Goal: Transaction & Acquisition: Purchase product/service

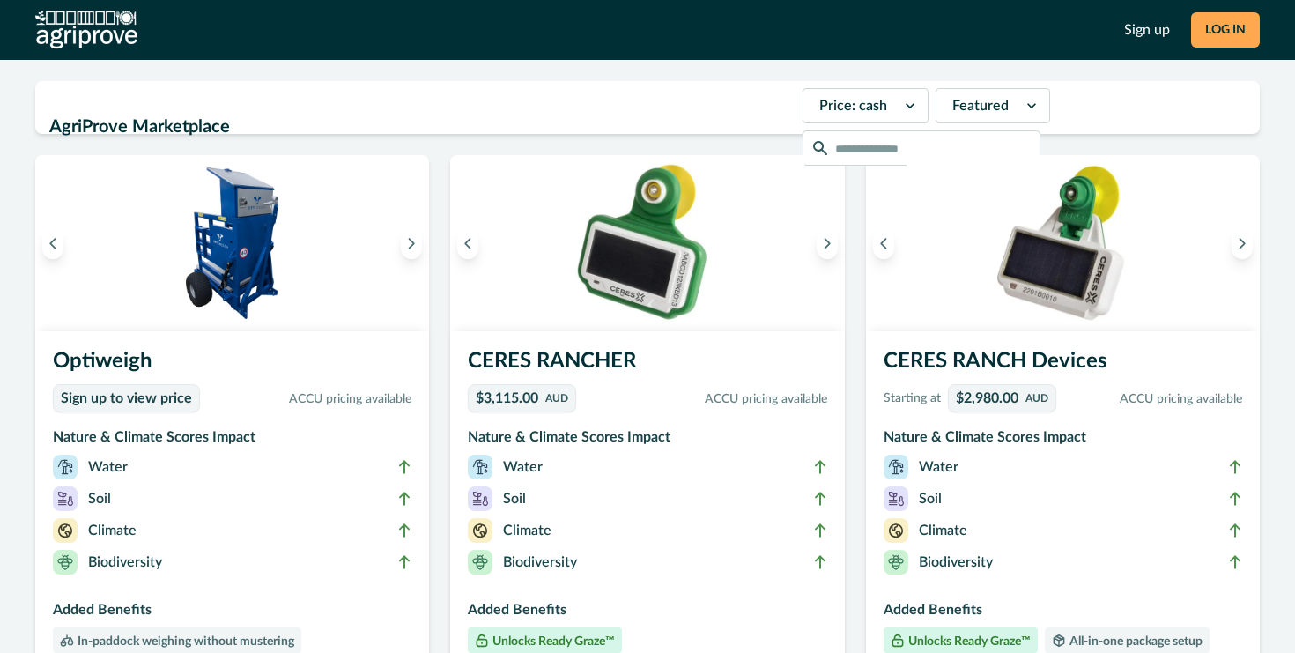
click at [1212, 28] on button "LOG IN" at bounding box center [1225, 29] width 69 height 35
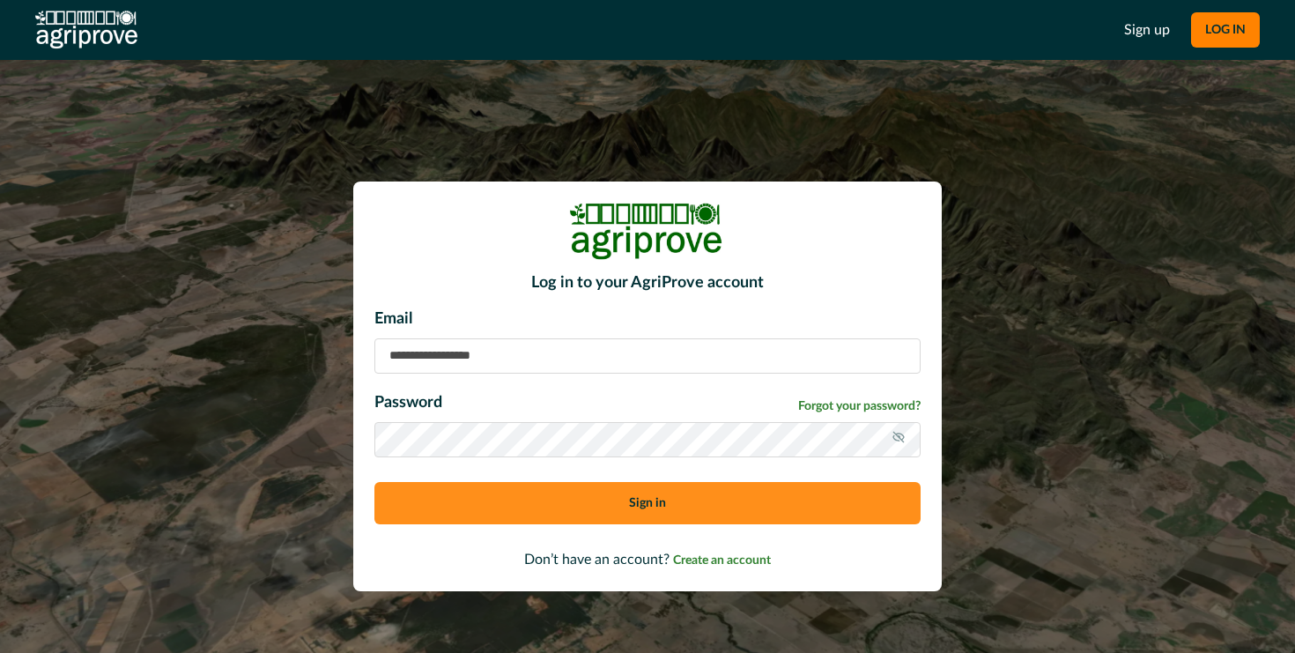
click at [450, 361] on input at bounding box center [647, 355] width 546 height 35
type input "**********"
click at [665, 499] on button "Sign in" at bounding box center [647, 503] width 546 height 42
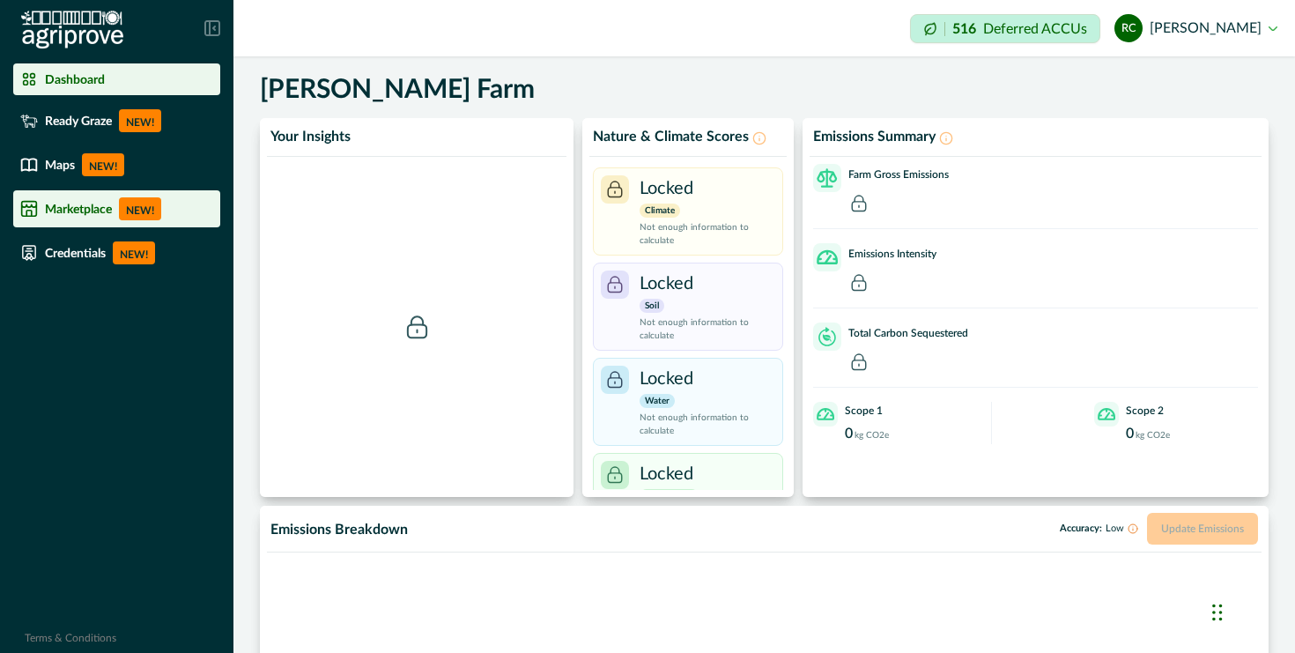
click at [116, 210] on div "Marketplace NEW!" at bounding box center [116, 208] width 193 height 23
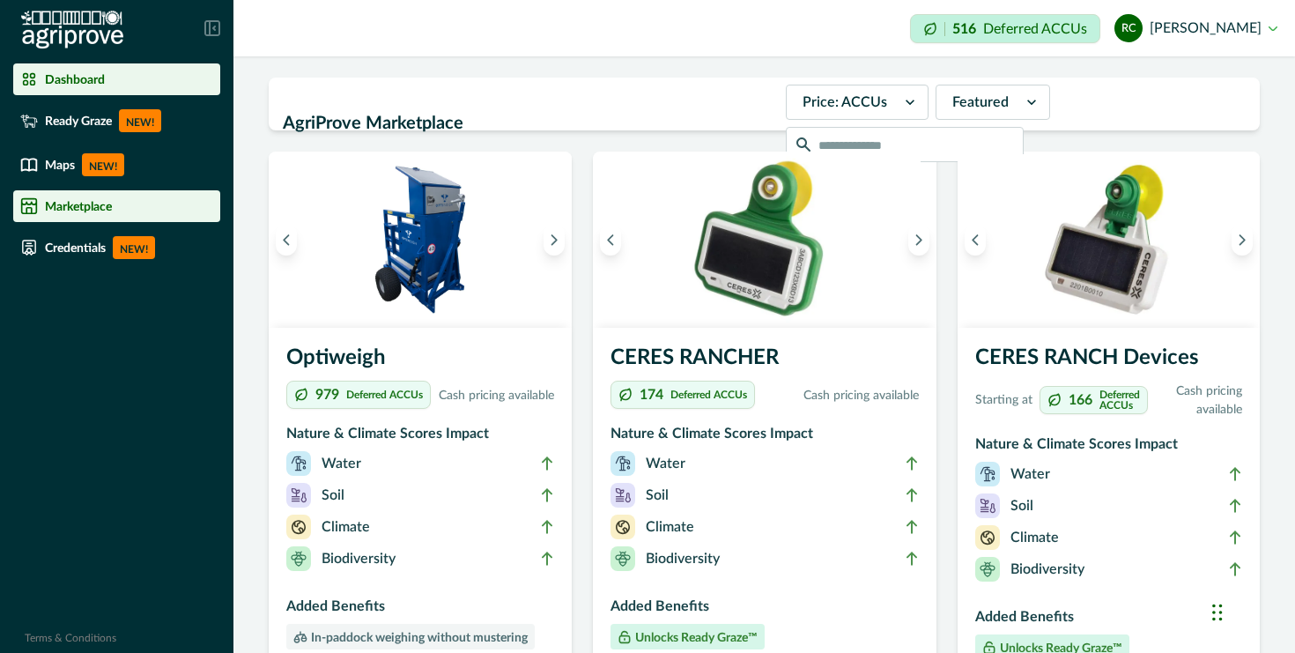
click at [94, 79] on p "Dashboard" at bounding box center [75, 79] width 60 height 14
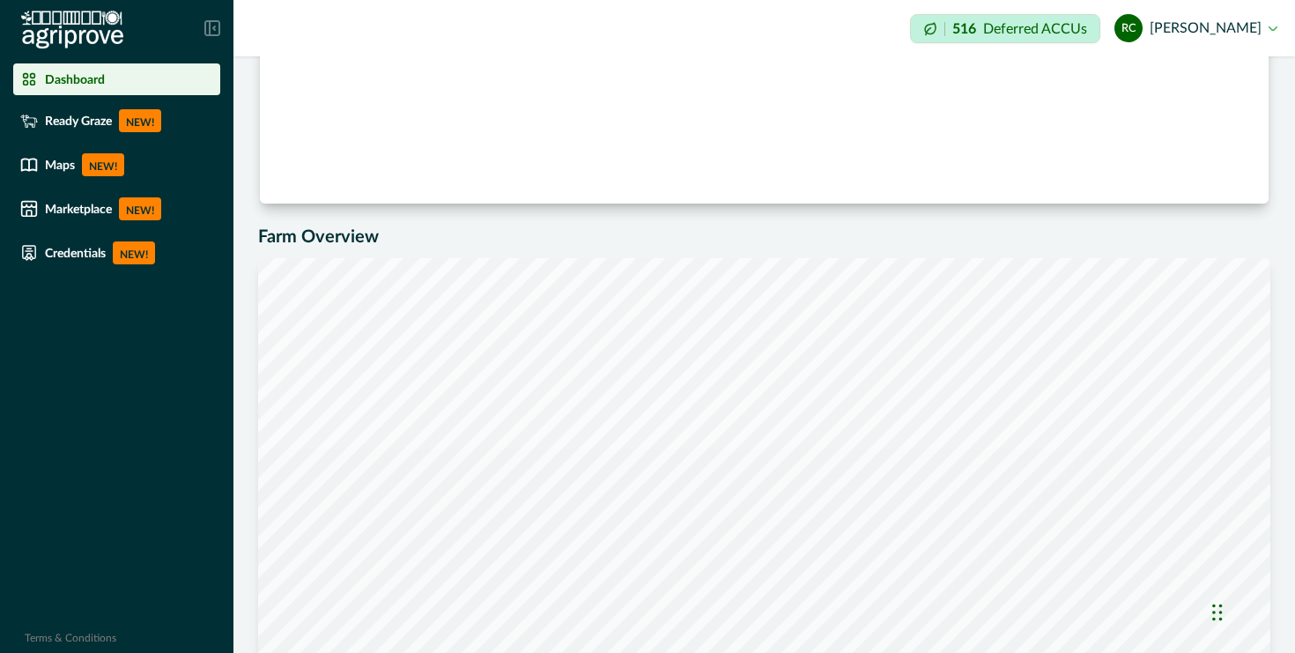
scroll to position [778, 0]
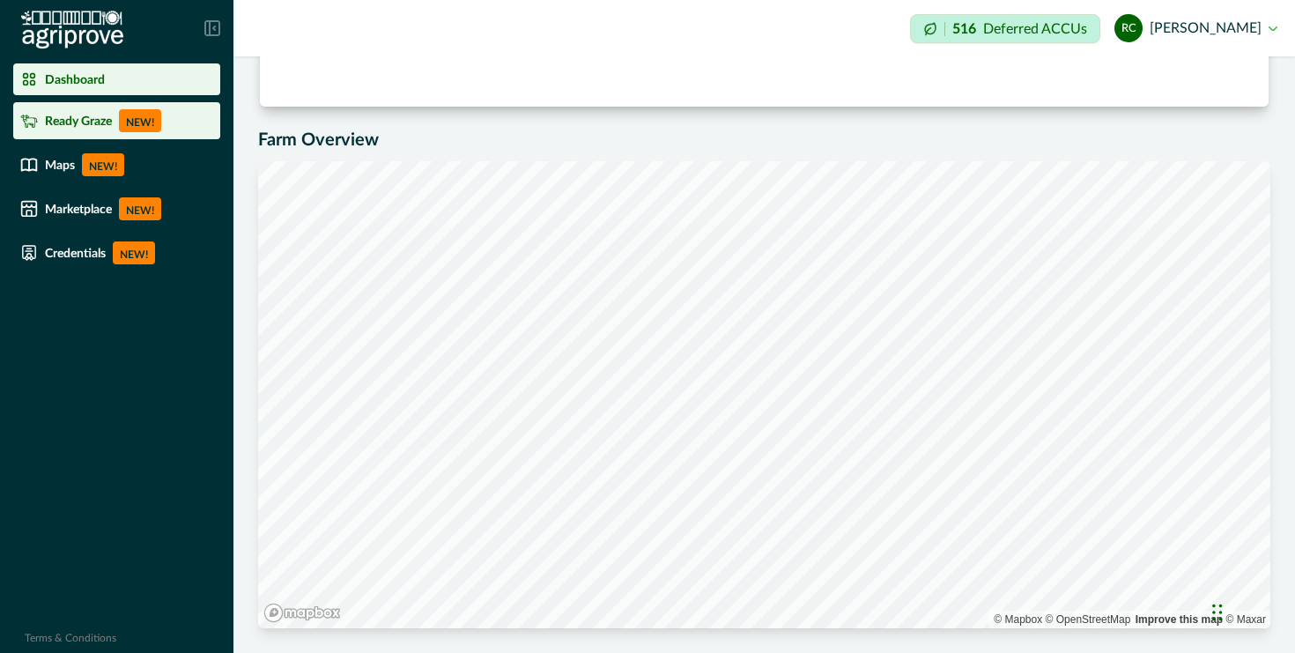
click at [100, 123] on p "Ready Graze" at bounding box center [78, 121] width 67 height 14
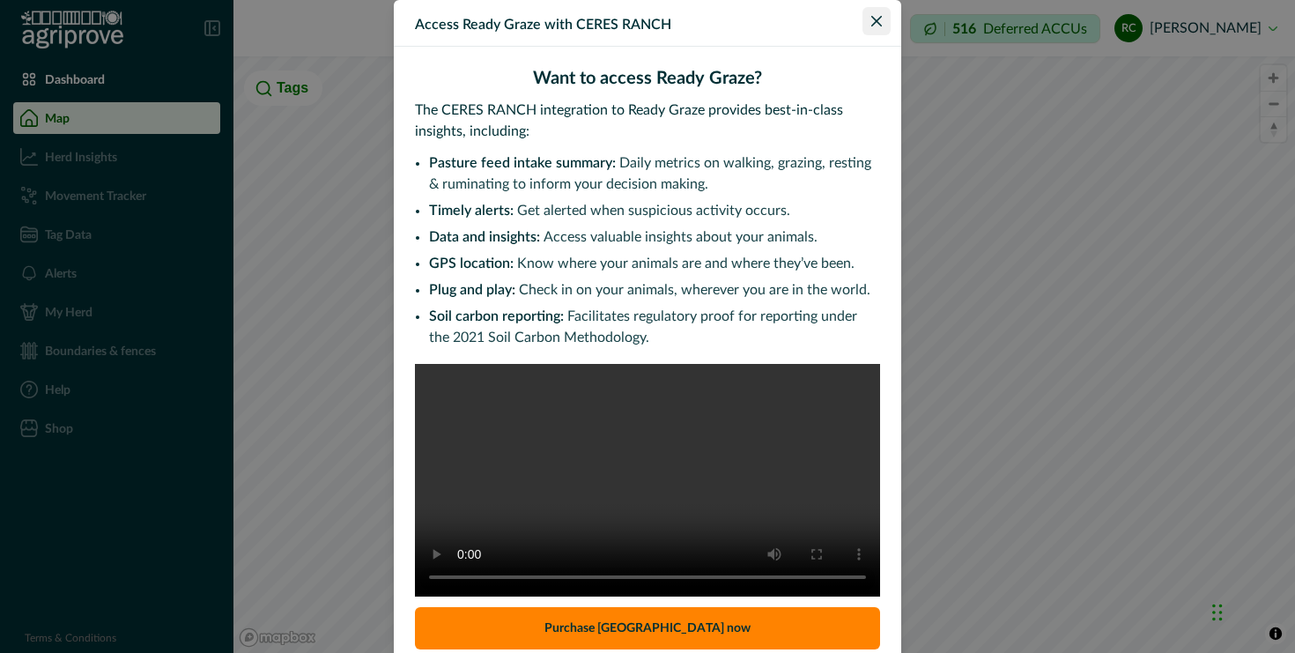
click at [876, 18] on icon "Close" at bounding box center [876, 21] width 11 height 11
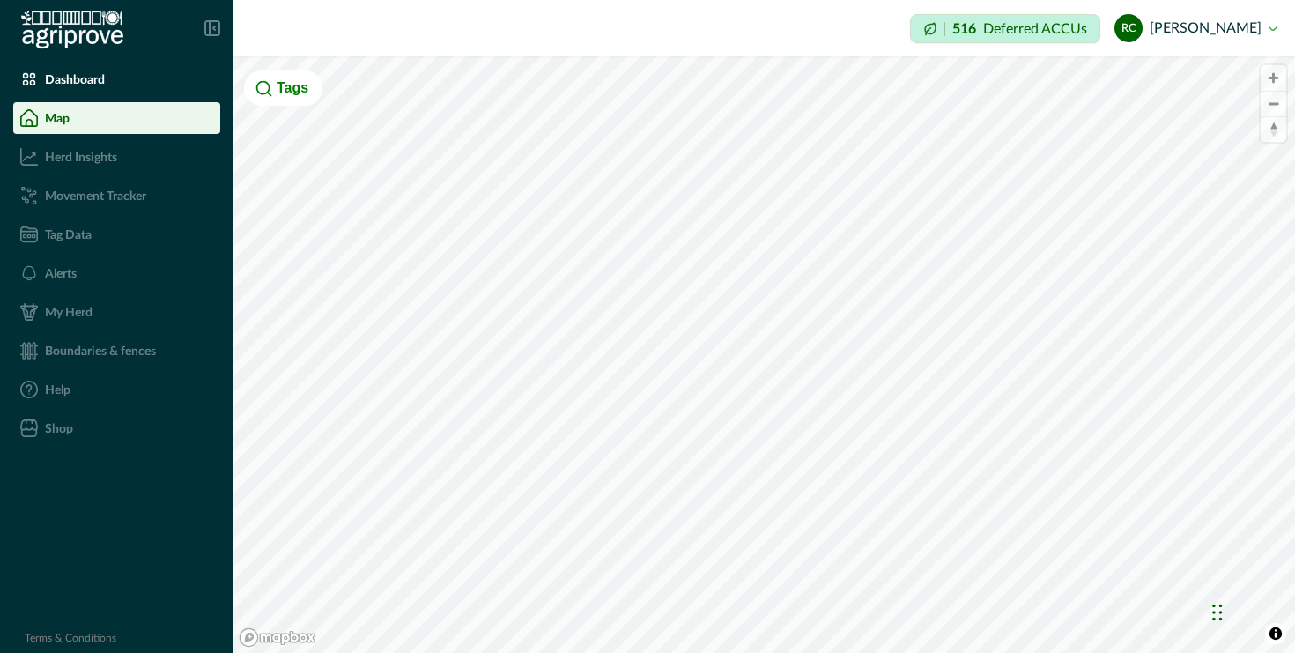
click at [75, 358] on div "Boundaries & fences" at bounding box center [116, 351] width 193 height 18
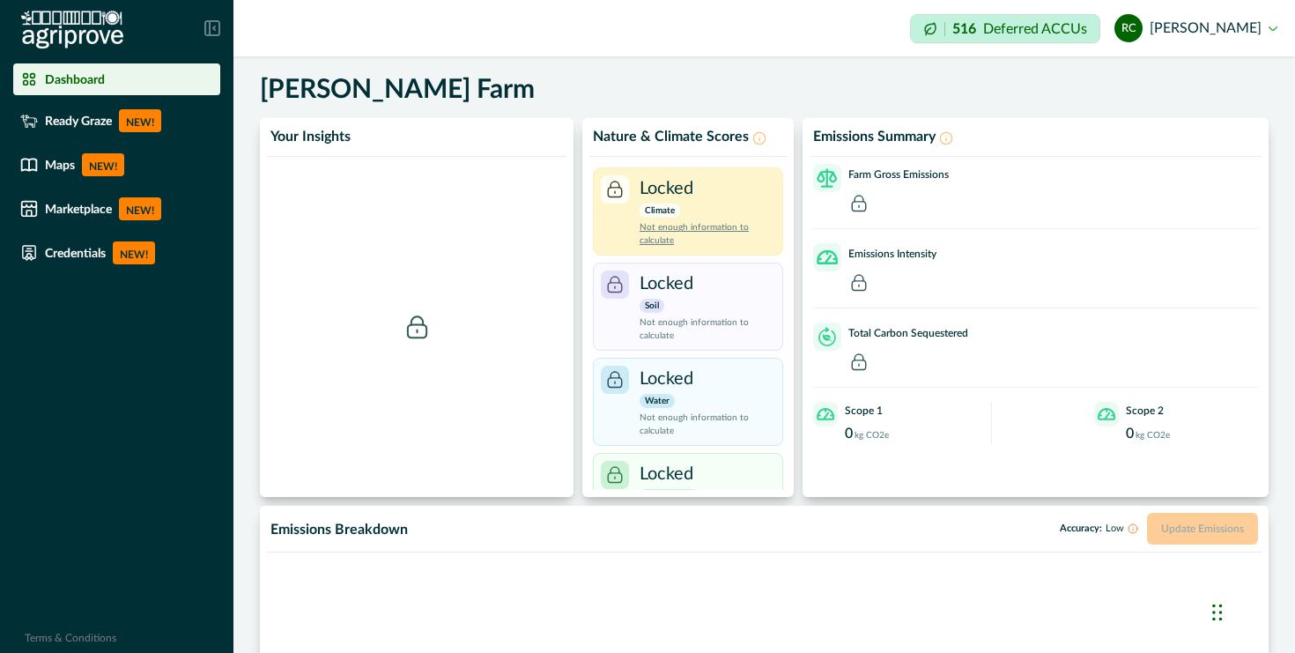
click at [663, 230] on p "Not enough information to calculate" at bounding box center [707, 234] width 136 height 26
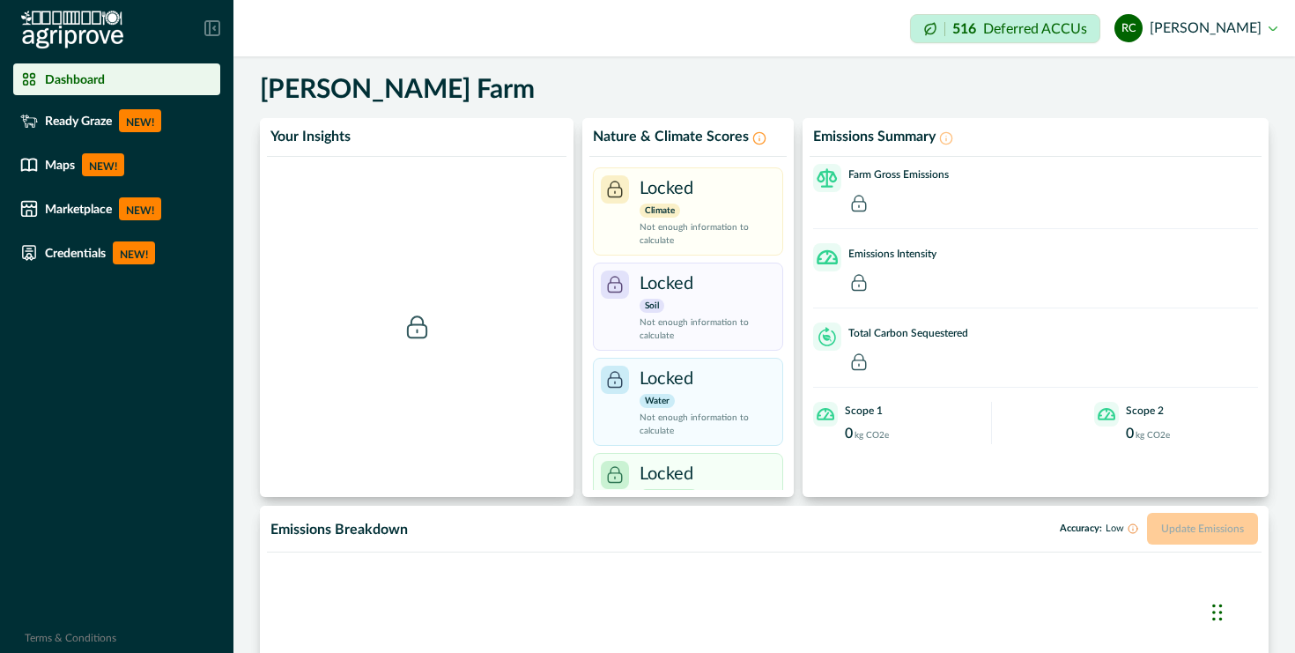
click at [756, 140] on icon at bounding box center [759, 138] width 14 height 14
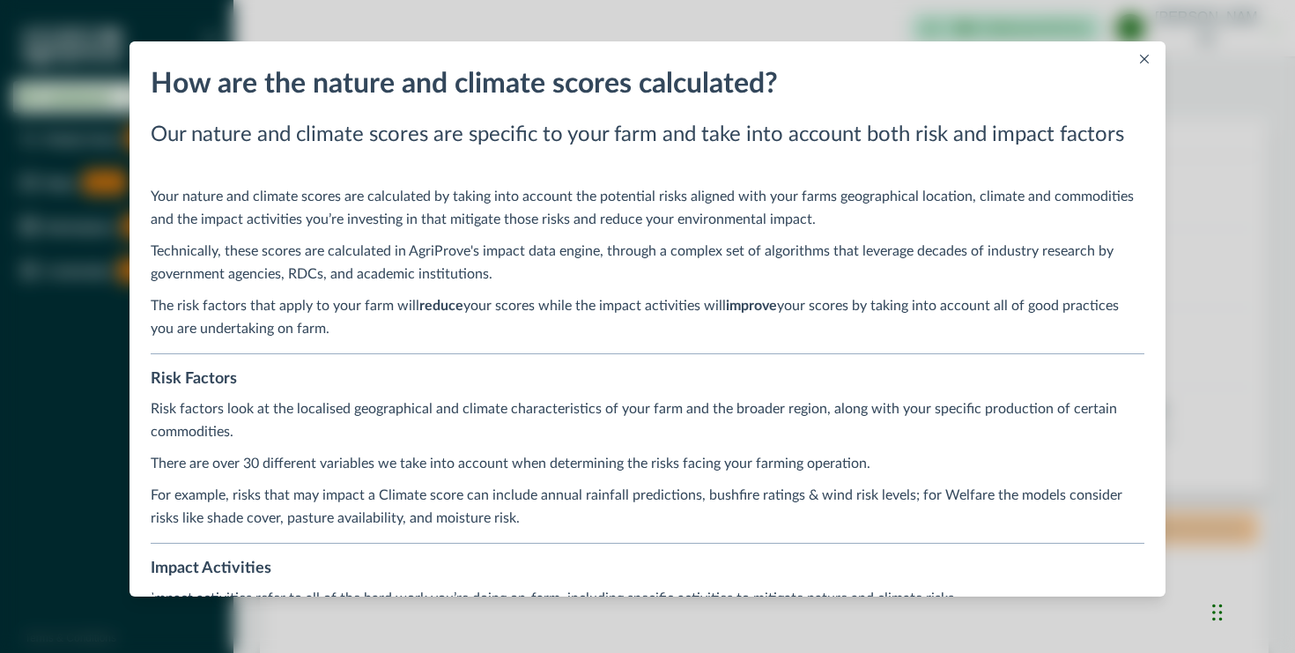
click at [1146, 56] on icon "Close" at bounding box center [1144, 59] width 9 height 9
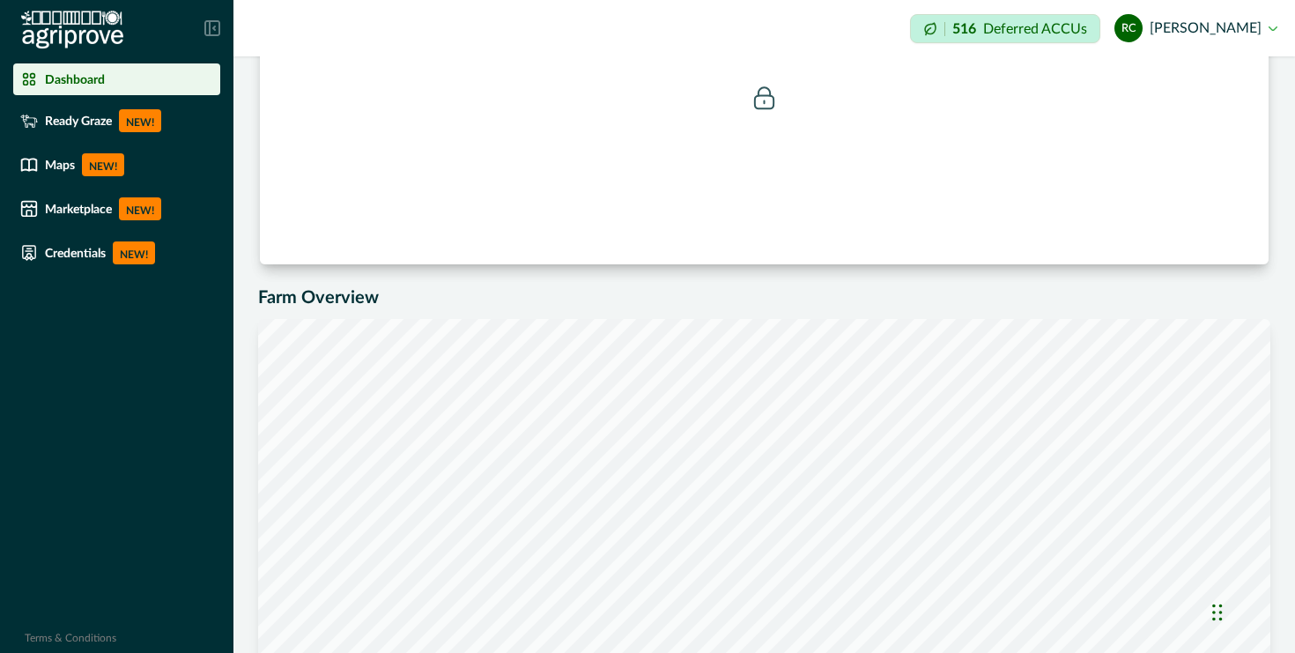
scroll to position [642, 0]
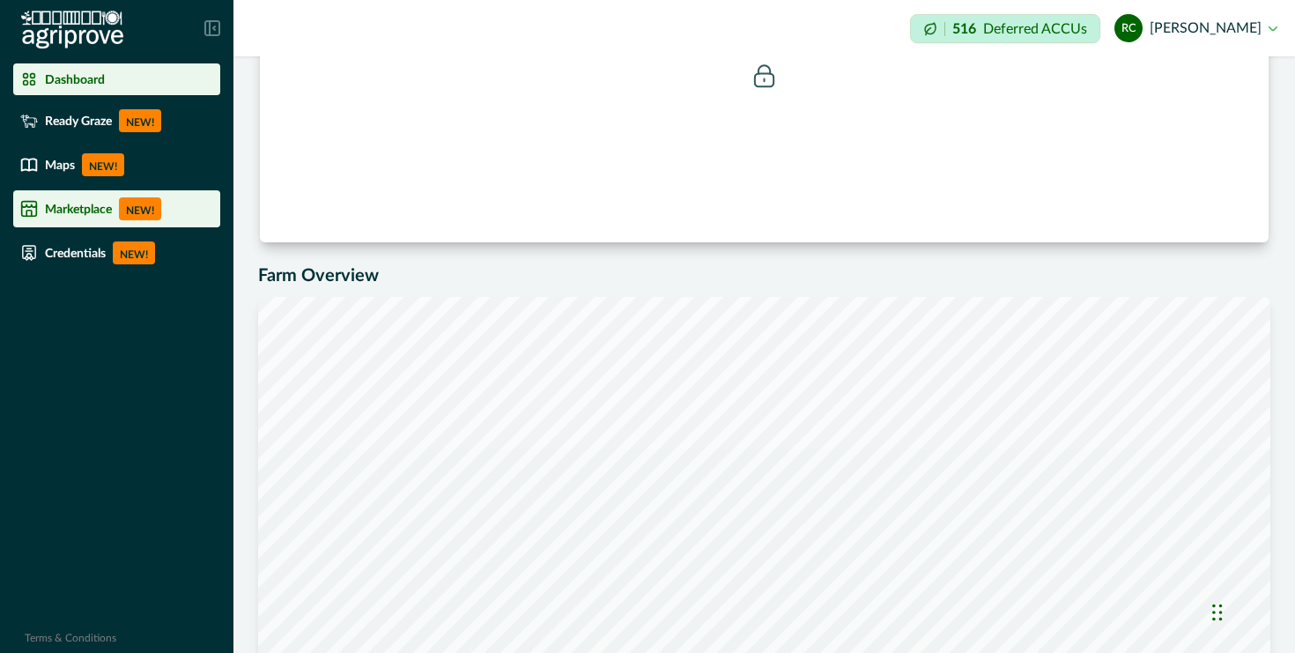
click at [38, 203] on div "Marketplace NEW!" at bounding box center [116, 208] width 193 height 23
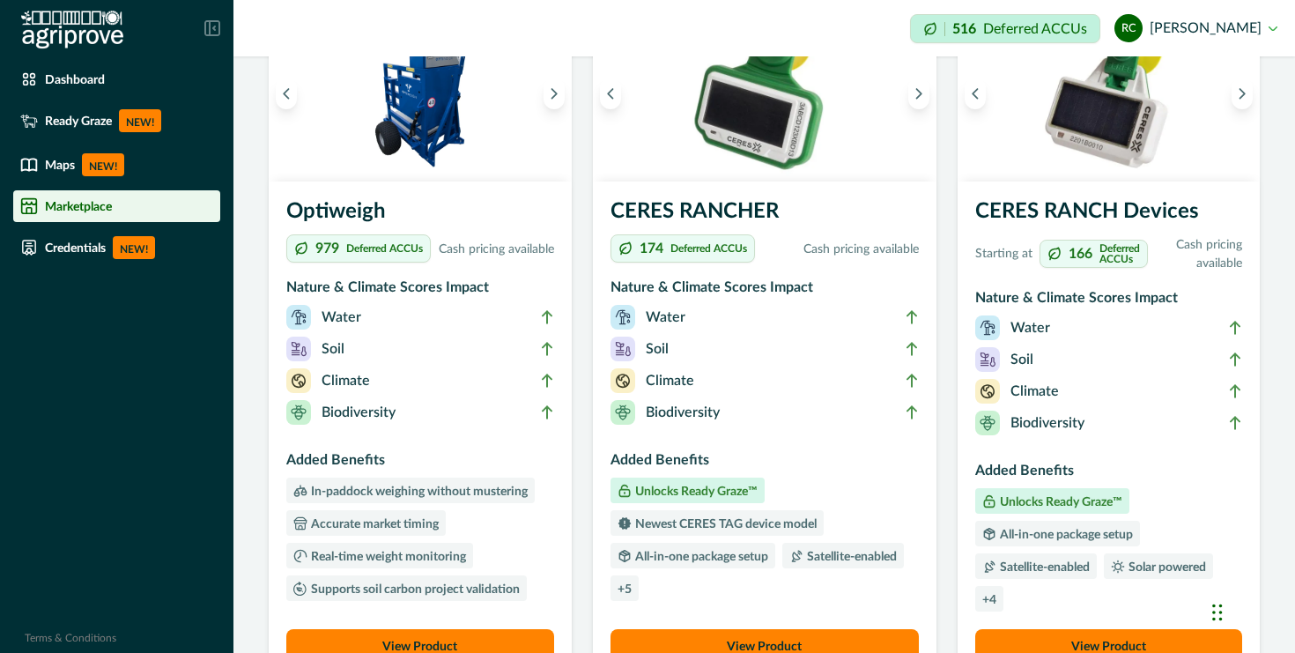
scroll to position [275, 0]
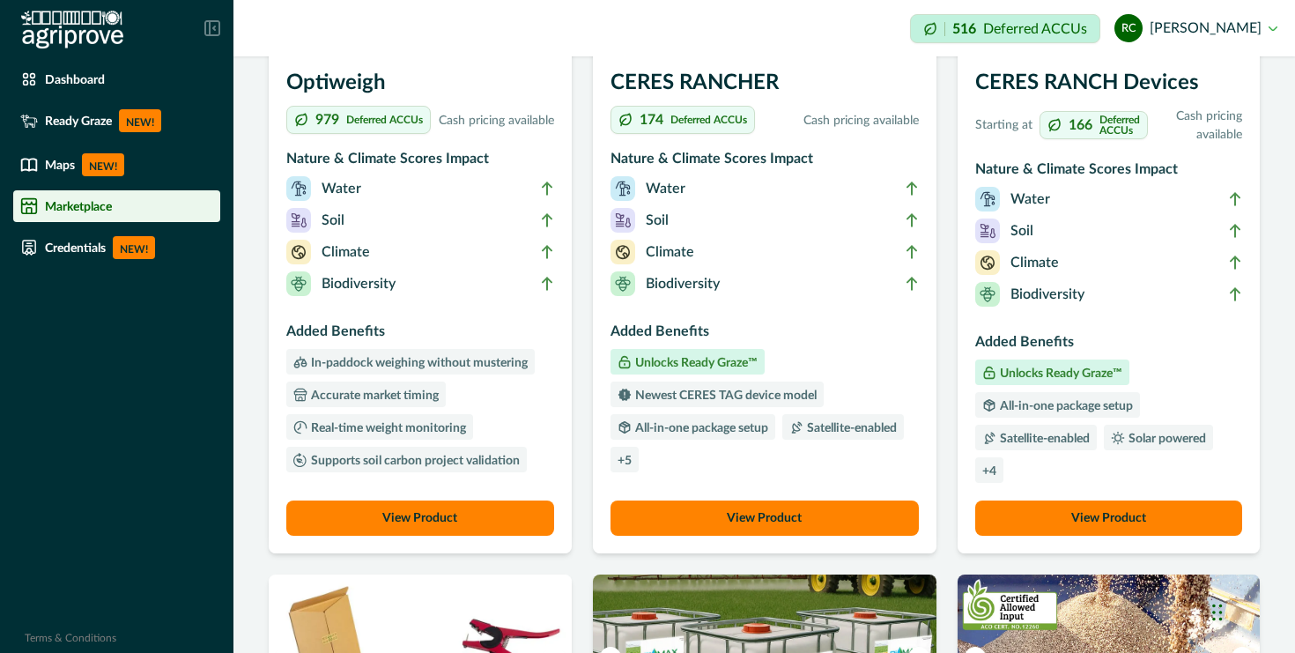
click at [632, 464] on p "+ 5" at bounding box center [624, 461] width 14 height 12
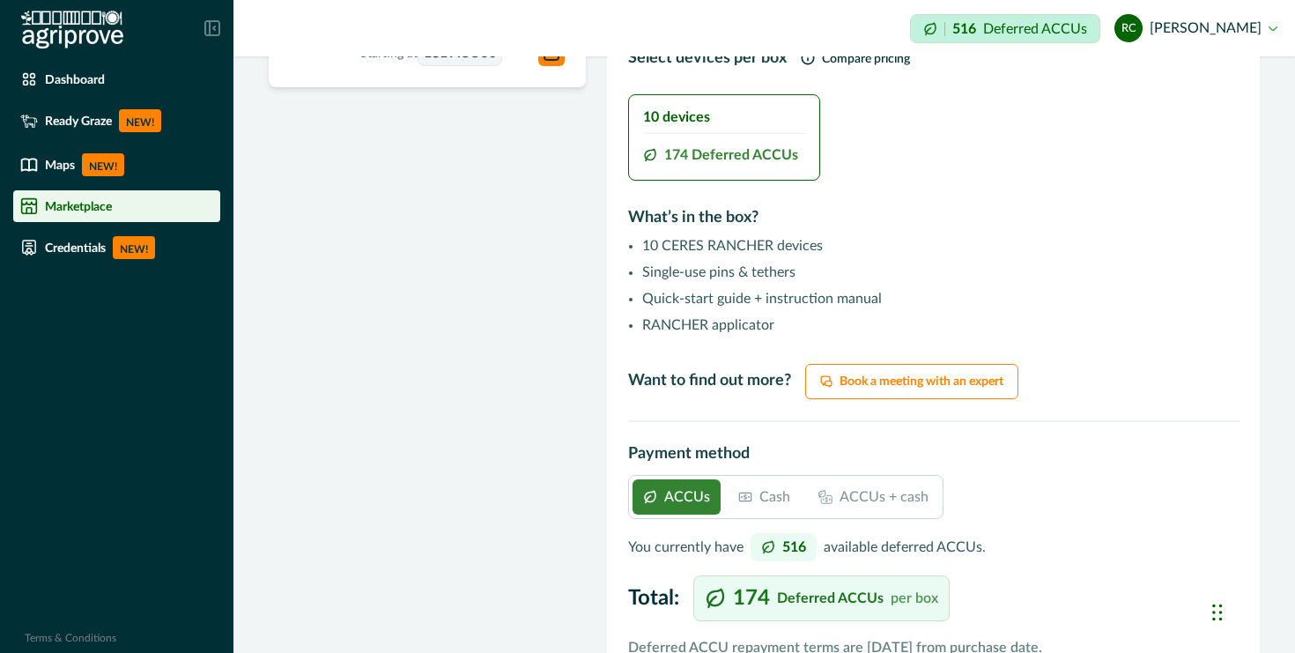
scroll to position [1172, 0]
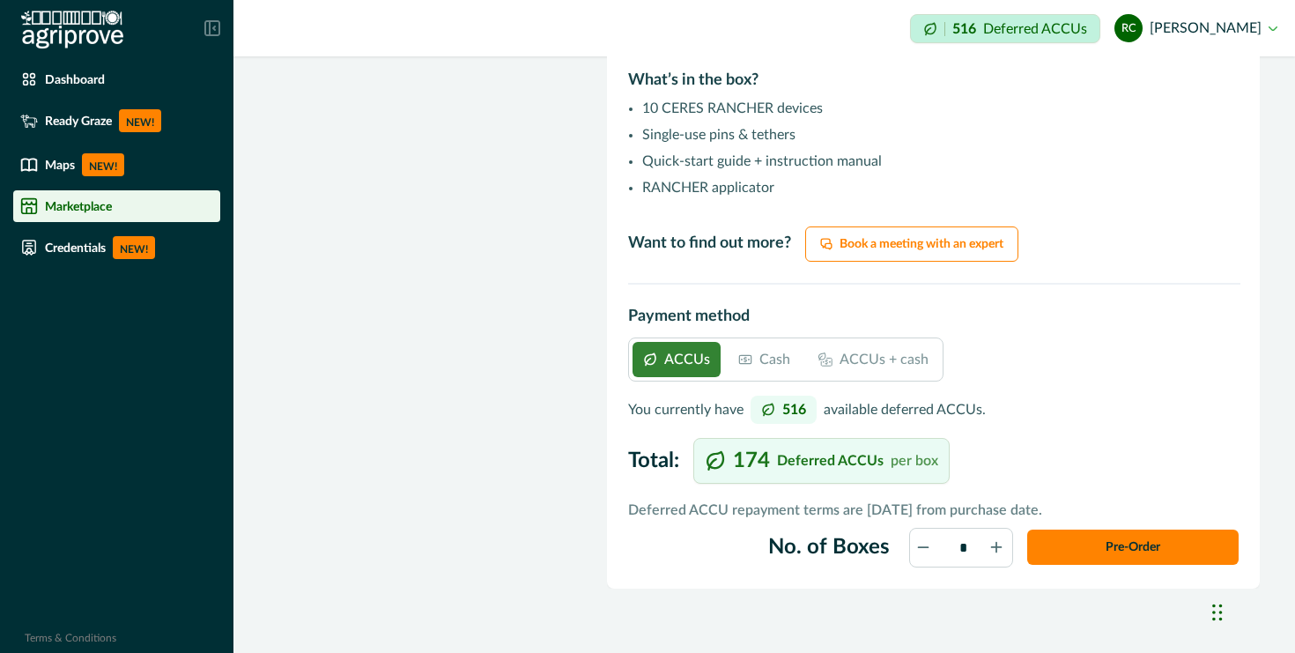
click at [750, 342] on div "Cash" at bounding box center [764, 359] width 73 height 35
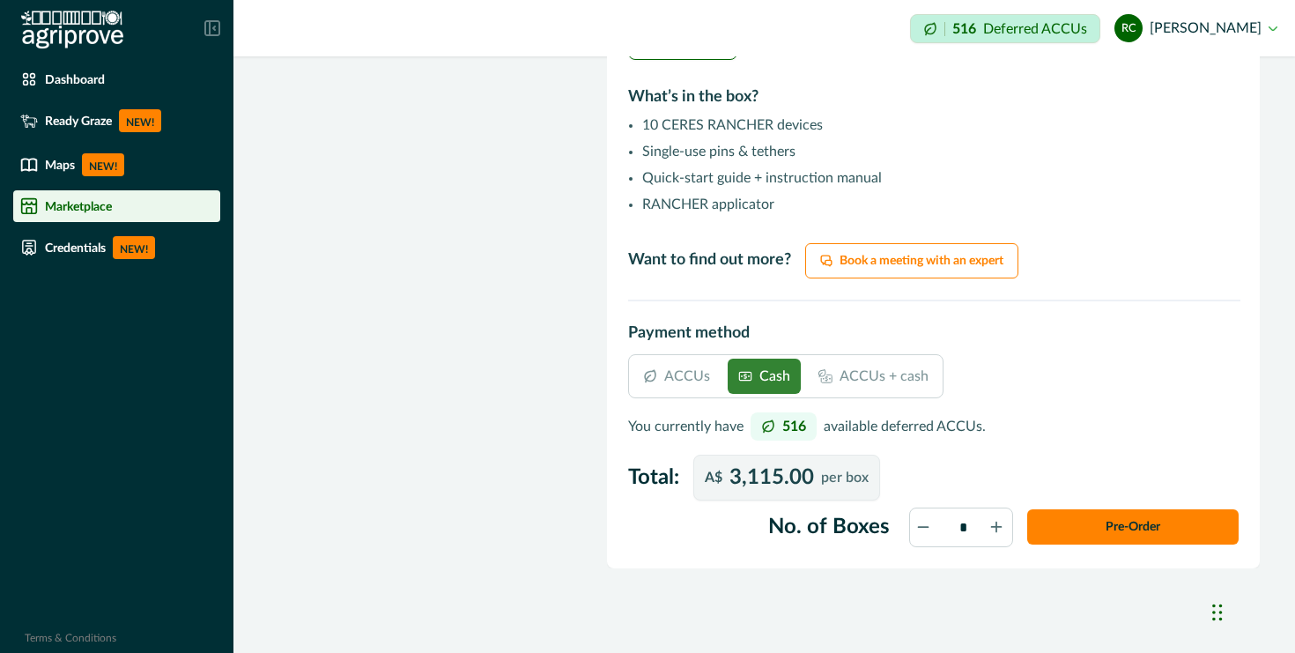
scroll to position [1135, 0]
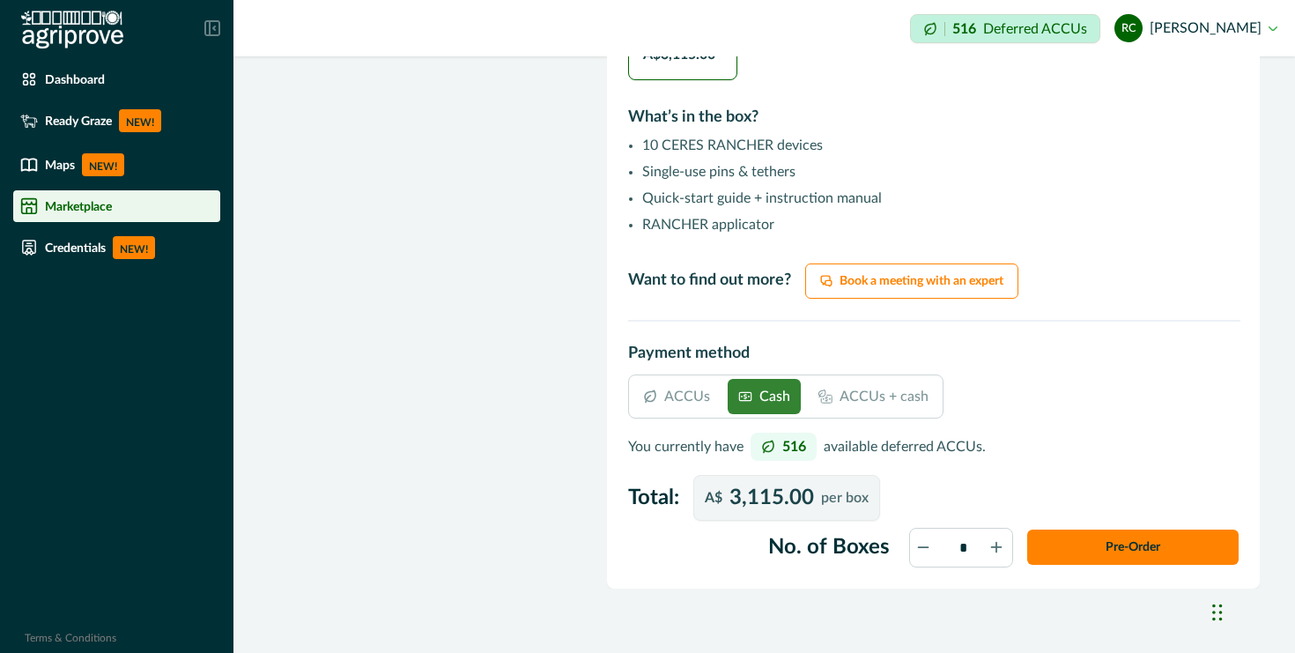
click at [667, 386] on p "ACCUs" at bounding box center [687, 396] width 46 height 21
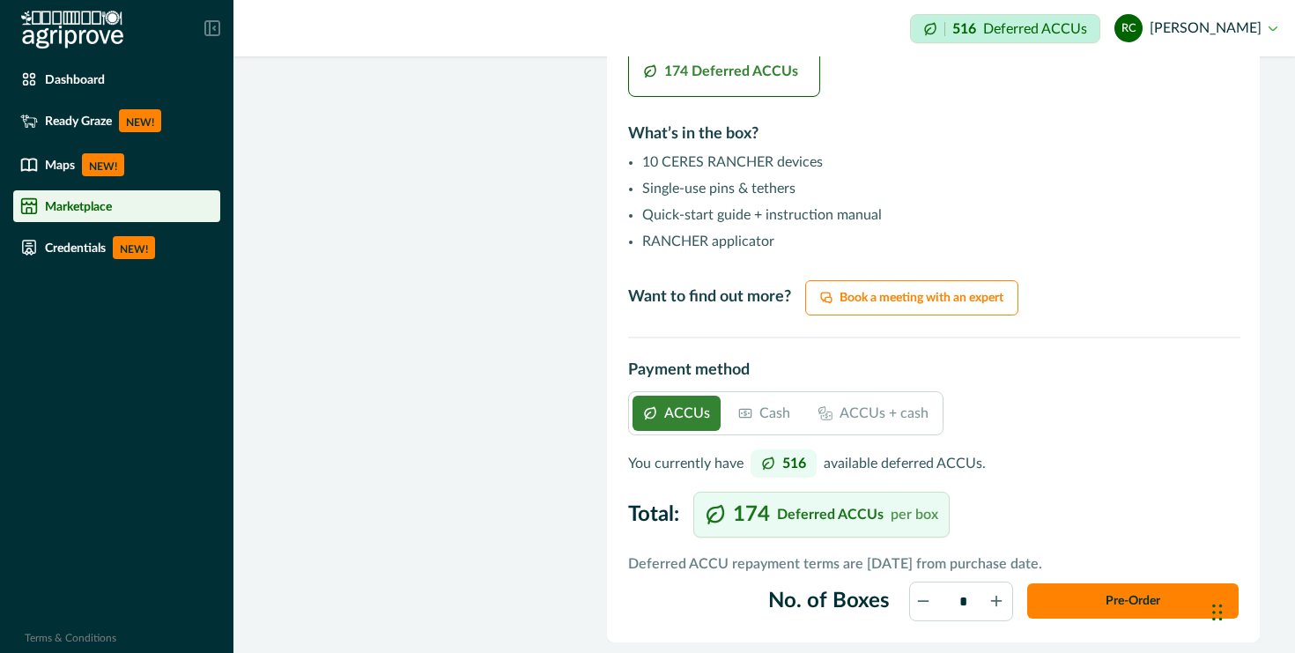
scroll to position [1172, 0]
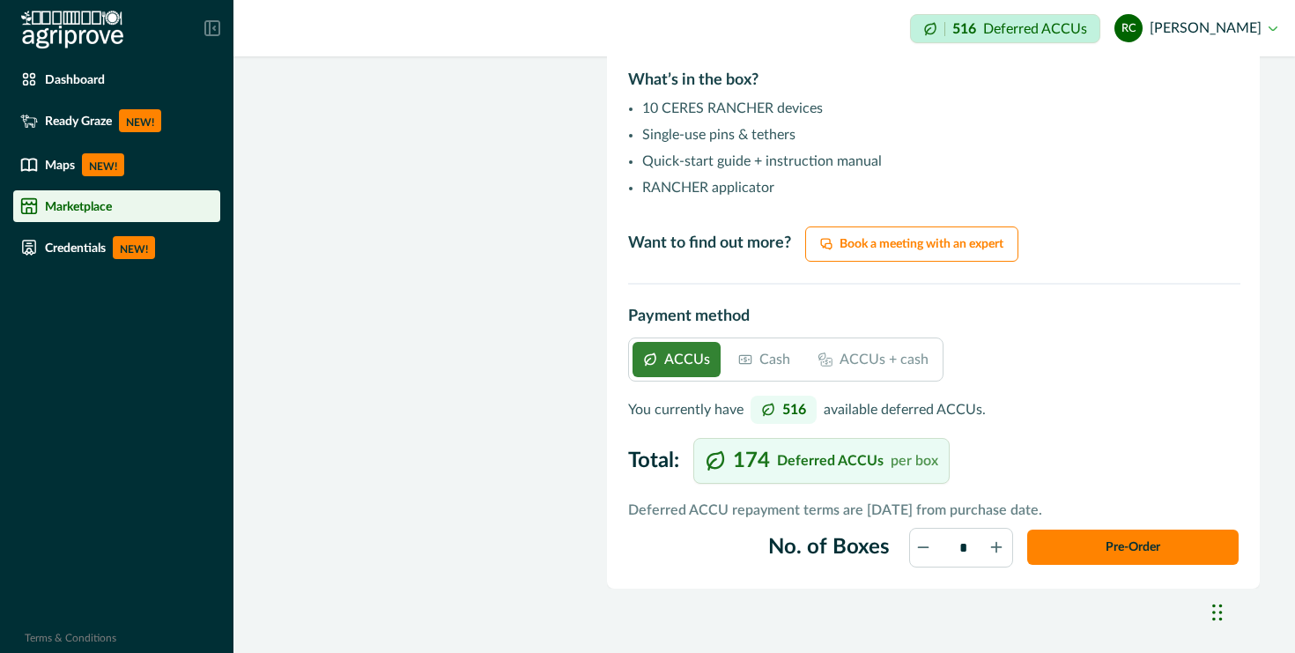
click at [996, 543] on icon at bounding box center [997, 548] width 10 height 10
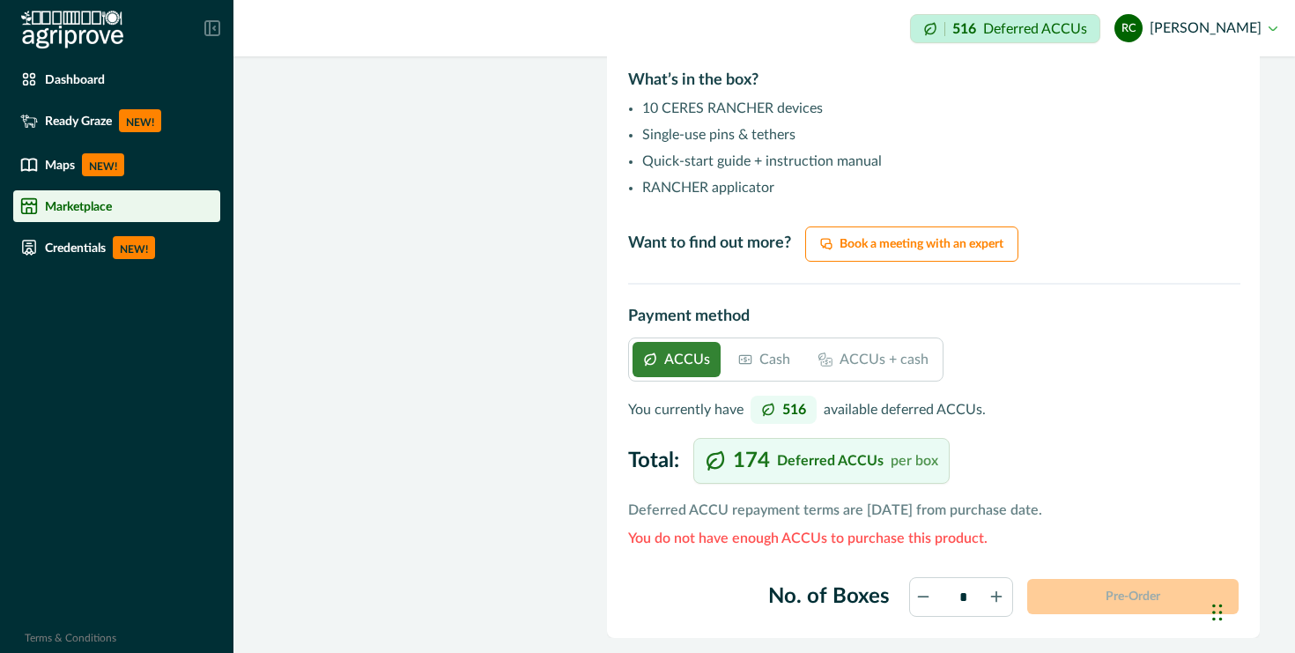
click at [928, 595] on icon at bounding box center [929, 607] width 25 height 25
type input "*"
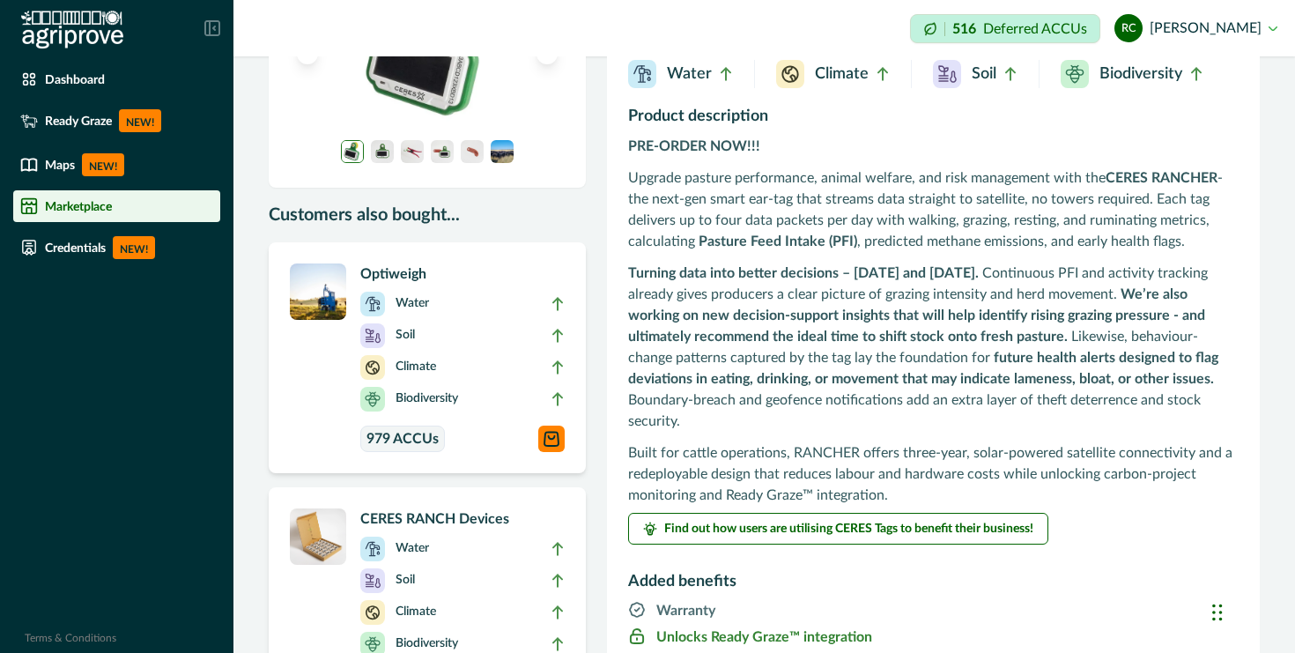
scroll to position [0, 0]
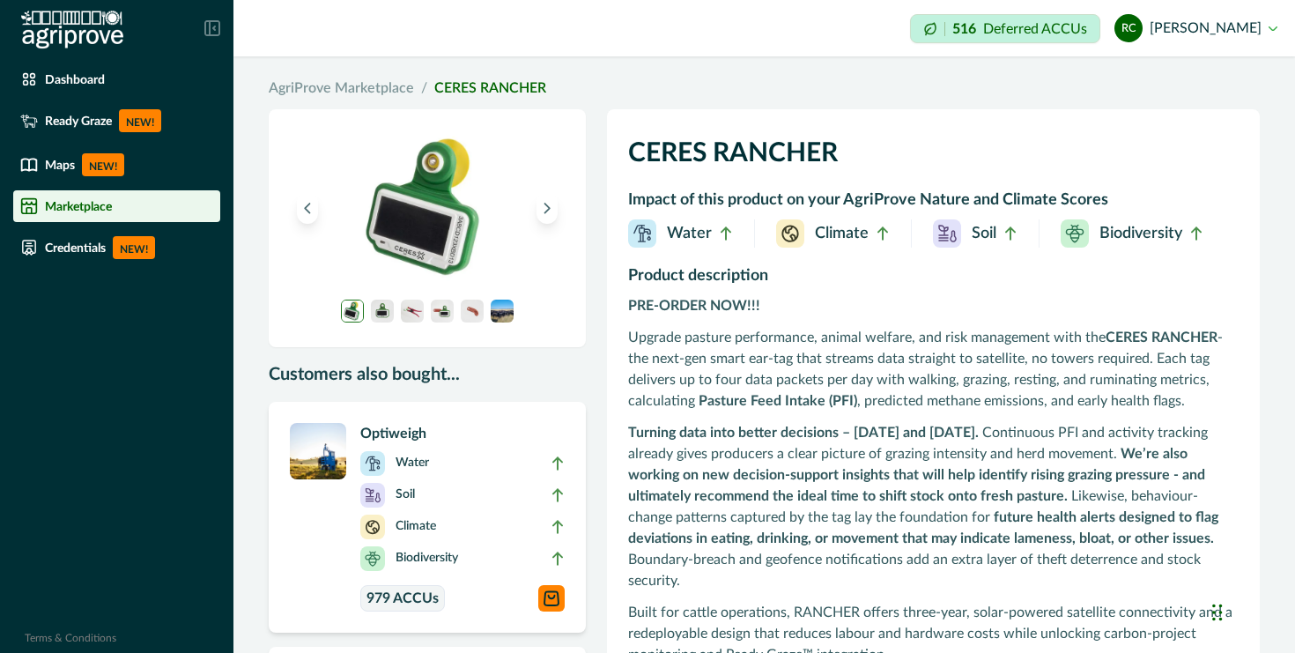
click at [1272, 27] on button "rc robert conron" at bounding box center [1195, 28] width 163 height 42
click at [1105, 85] on button "Sign out" at bounding box center [1179, 85] width 196 height 29
